Goal: Task Accomplishment & Management: Manage account settings

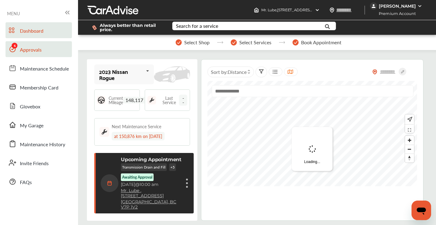
click at [48, 53] on link "Approvals" at bounding box center [39, 49] width 66 height 16
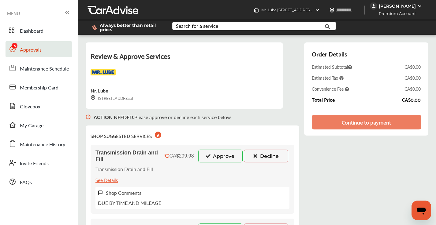
click at [227, 153] on button "Approve" at bounding box center [220, 156] width 44 height 13
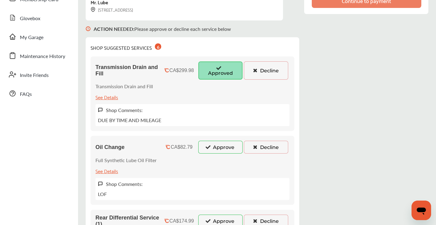
scroll to position [110, 0]
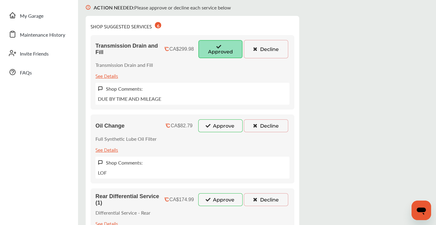
click at [230, 128] on button "Approve" at bounding box center [220, 126] width 44 height 13
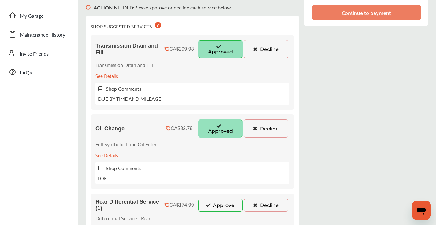
click at [233, 202] on button "Approve" at bounding box center [220, 205] width 44 height 13
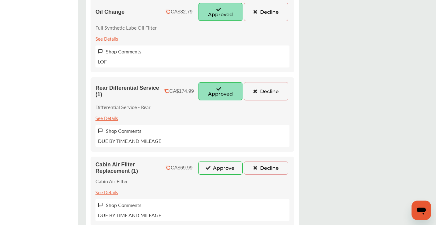
scroll to position [286, 0]
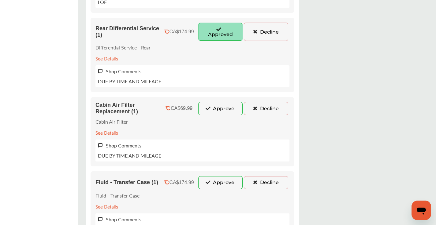
click at [229, 115] on div "Cabin Air Filter Replacement (1) CA$69.99 Approve Decline Cabin Air Filter See …" at bounding box center [192, 131] width 204 height 69
click at [229, 112] on button "Approve" at bounding box center [220, 108] width 44 height 13
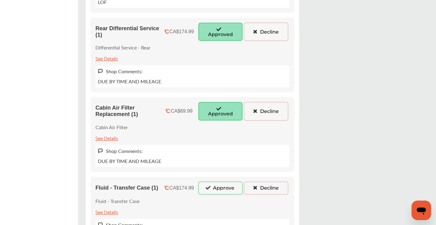
click at [230, 190] on button "Approve" at bounding box center [220, 188] width 44 height 13
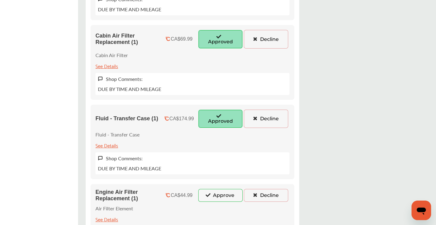
scroll to position [441, 0]
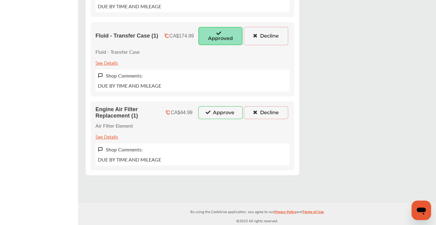
click at [220, 117] on button "Approve" at bounding box center [220, 112] width 44 height 13
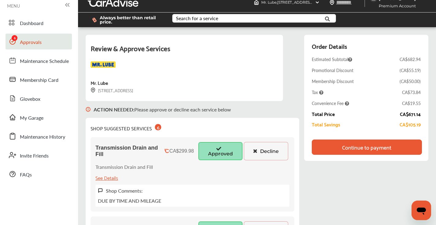
scroll to position [0, 0]
